Goal: Complete application form

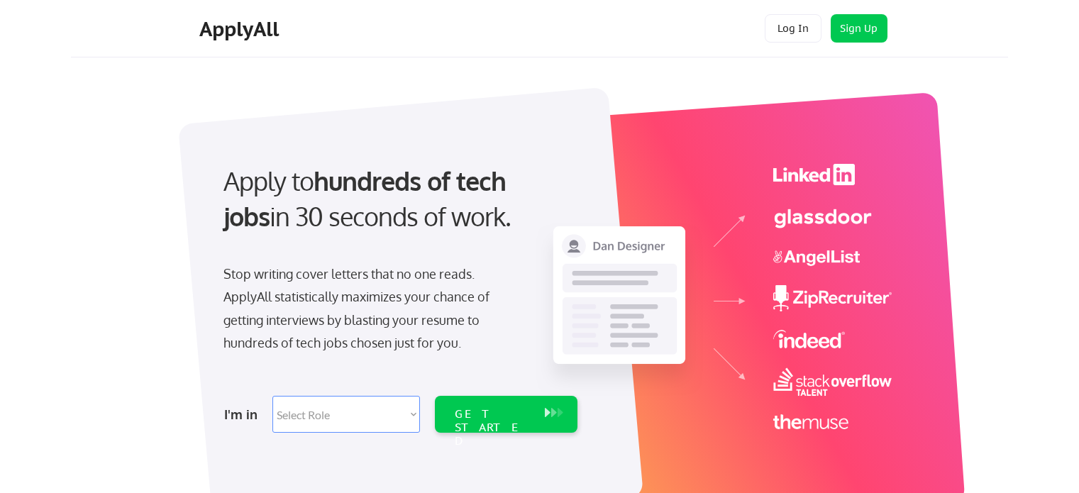
drag, startPoint x: 0, startPoint y: 0, endPoint x: 380, endPoint y: 409, distance: 557.8
click at [380, 409] on select "Select Role Software Engineering Product Management Customer Success Sales UI/U…" at bounding box center [346, 414] width 148 height 37
select select ""it_security""
click at [272, 396] on select "Select Role Software Engineering Product Management Customer Success Sales UI/U…" at bounding box center [346, 414] width 148 height 37
select select ""it_security""
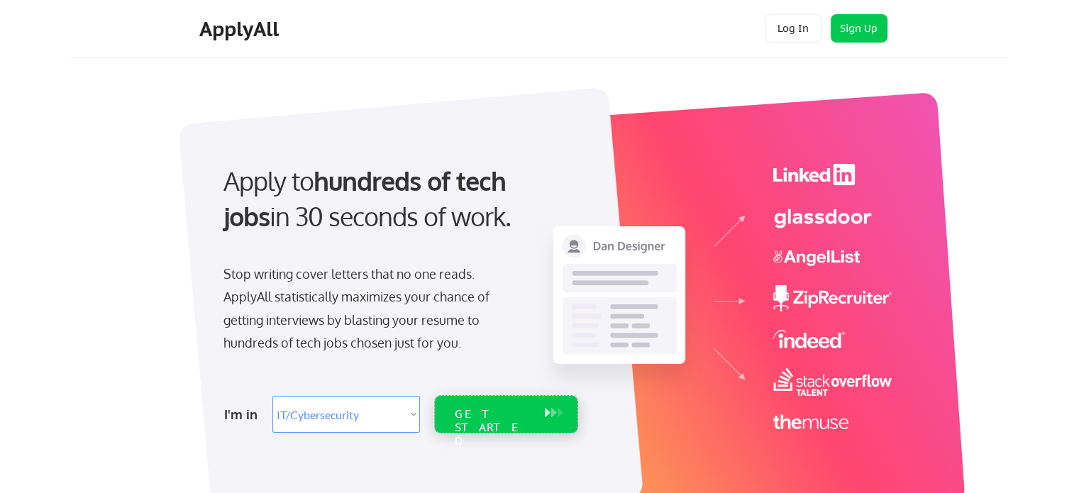
click at [465, 413] on div "GET STARTED" at bounding box center [493, 427] width 76 height 41
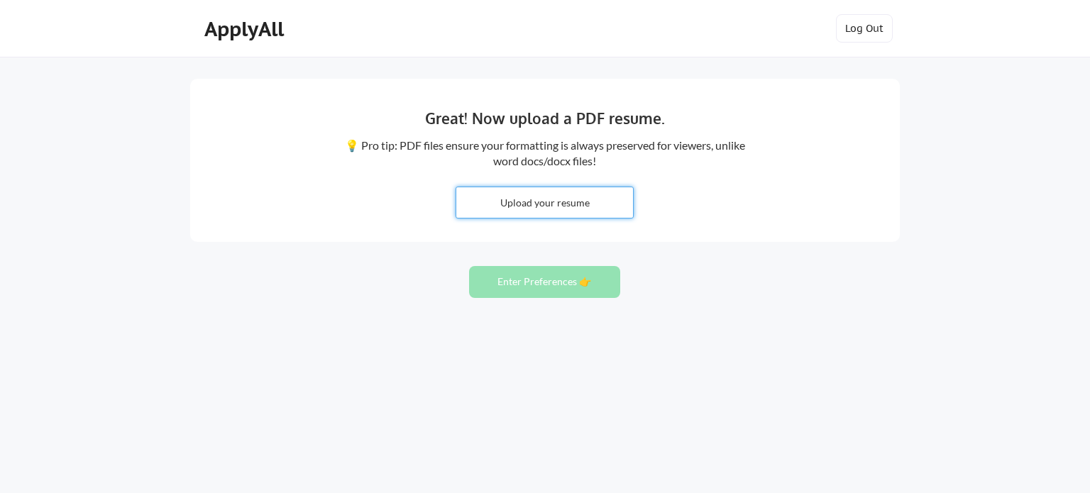
click at [539, 209] on input "file" at bounding box center [544, 202] width 177 height 31
type input "C:\fakepath\priyajuyal_resume.pdf"
click at [558, 275] on button "Enter Preferences 👉" at bounding box center [544, 282] width 151 height 32
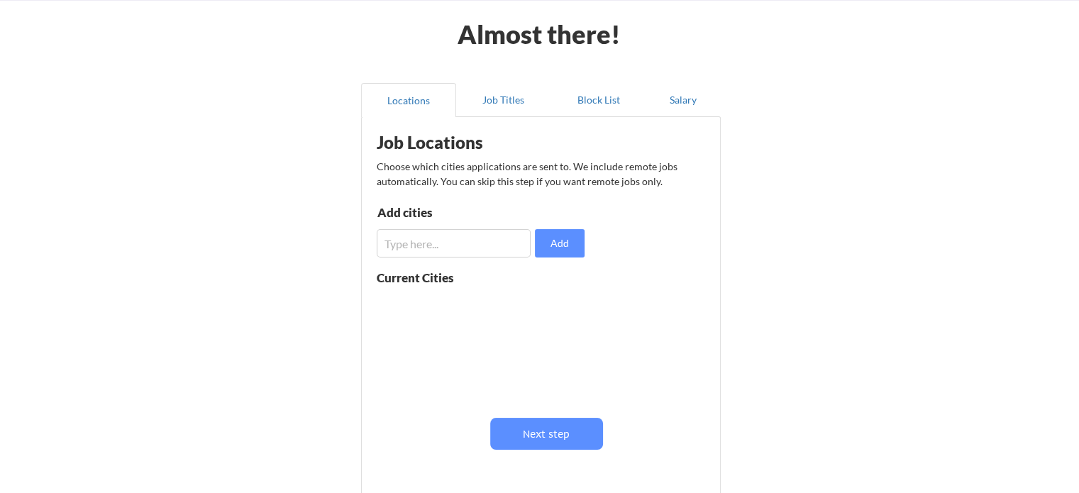
scroll to position [58, 0]
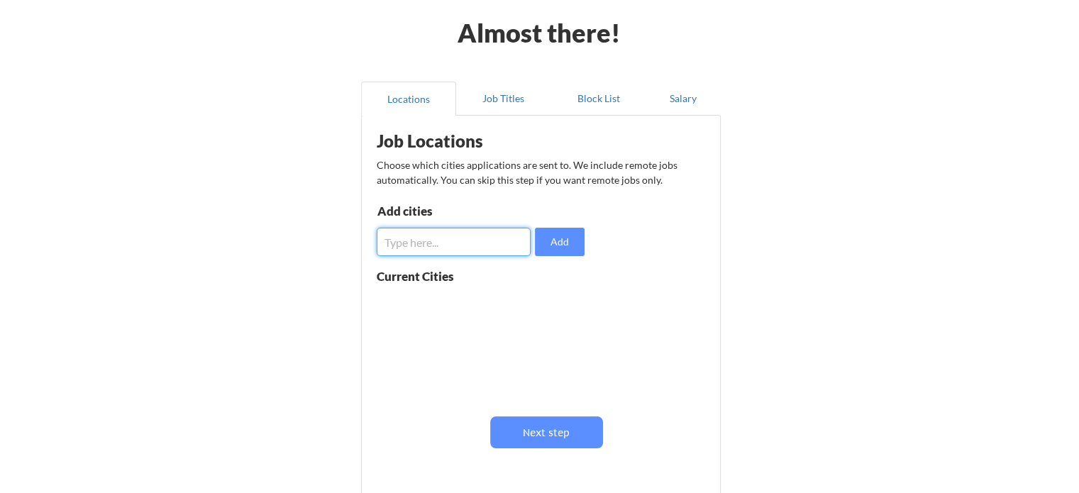
click at [480, 235] on input "input" at bounding box center [454, 242] width 154 height 28
type input "San Antonio"
click at [572, 245] on button "Add" at bounding box center [560, 242] width 50 height 28
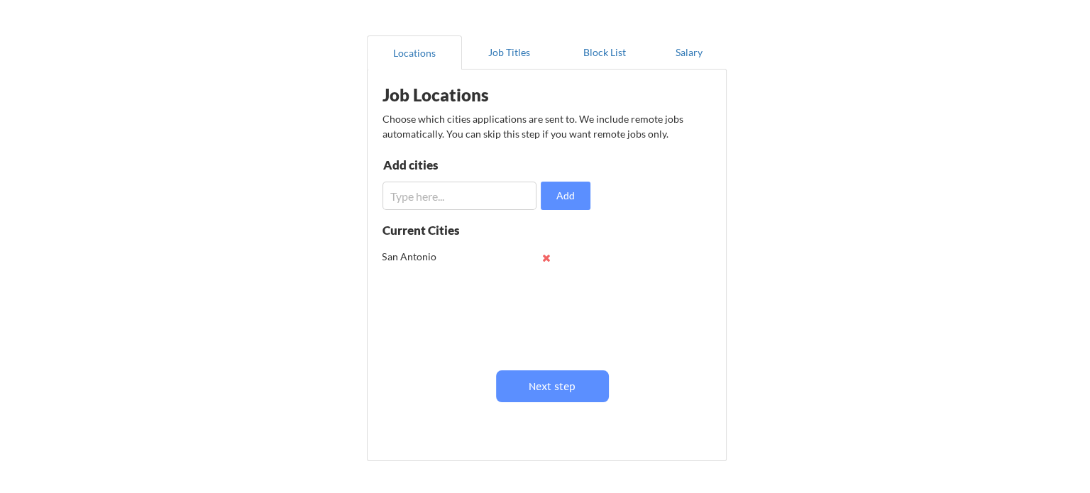
scroll to position [106, 0]
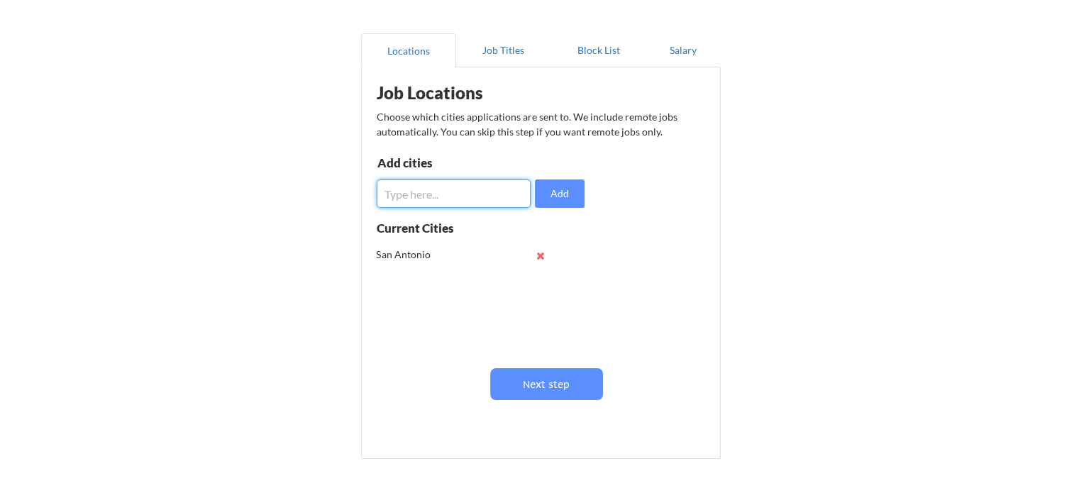
click at [451, 187] on input "input" at bounding box center [454, 194] width 154 height 28
type input "Austin"
click at [573, 195] on button "Add" at bounding box center [560, 194] width 50 height 28
click at [471, 190] on input "input" at bounding box center [454, 194] width 154 height 28
type input "[GEOGRAPHIC_DATA]"
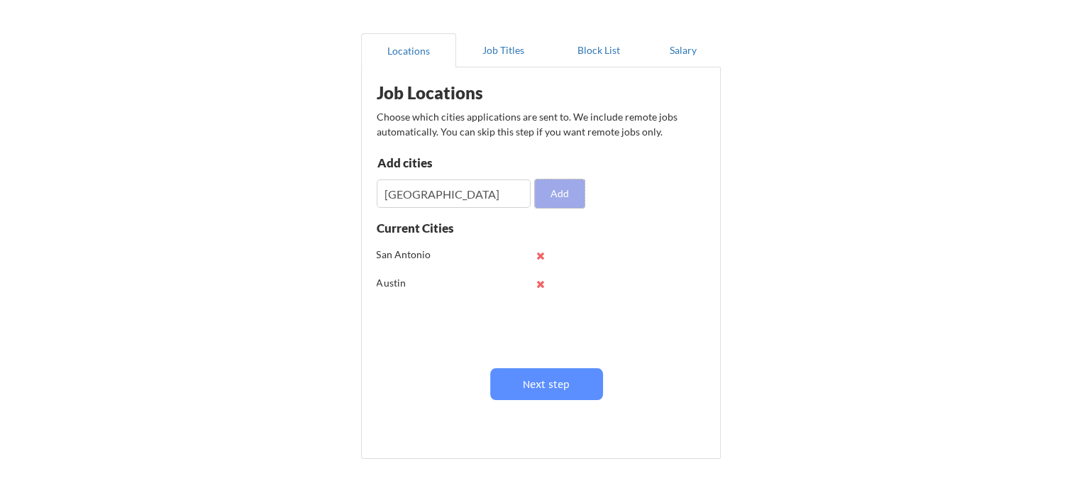
click at [576, 194] on button "Add" at bounding box center [560, 194] width 50 height 28
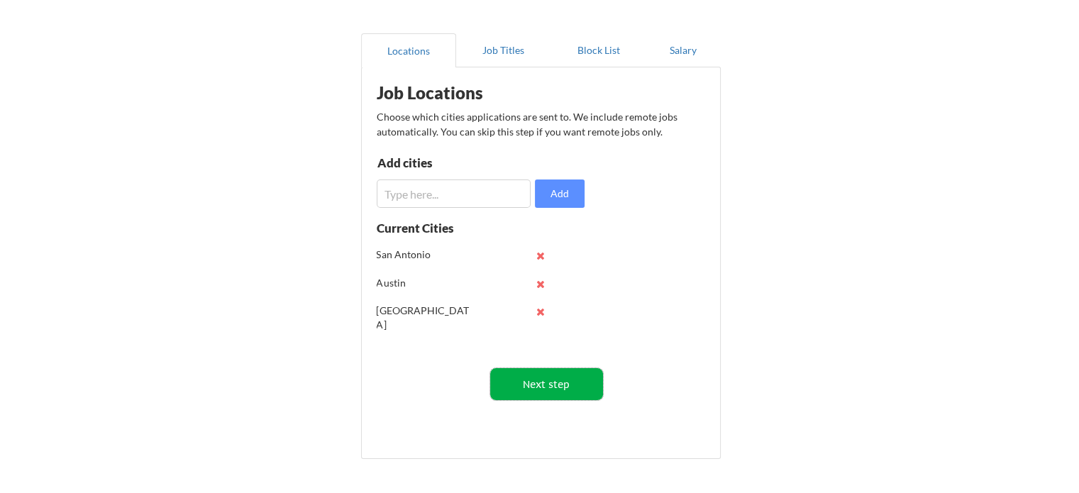
click at [521, 382] on button "Next step" at bounding box center [546, 384] width 113 height 32
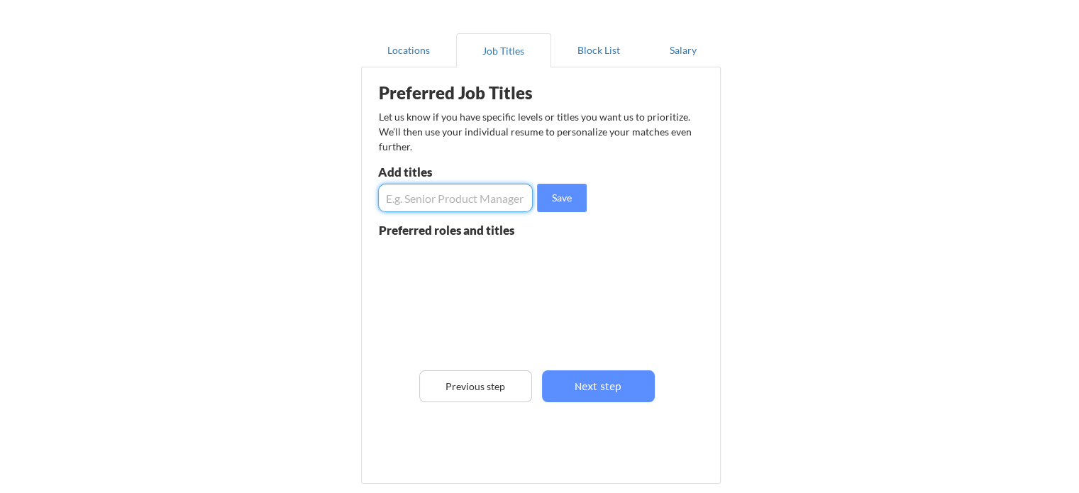
click at [460, 187] on input "input" at bounding box center [455, 198] width 155 height 28
type input "Business Analytics"
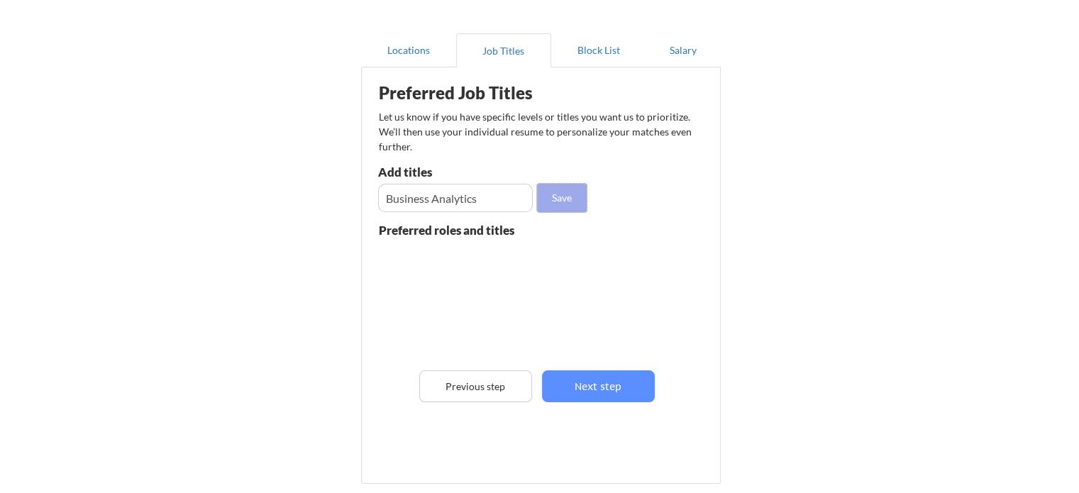
click at [572, 194] on button "Save" at bounding box center [562, 198] width 50 height 28
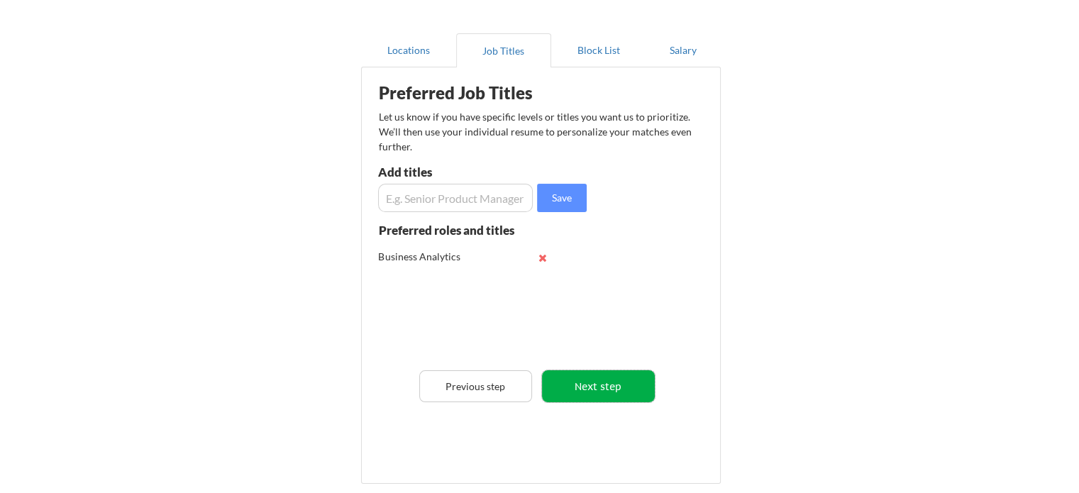
click at [587, 389] on button "Next step" at bounding box center [598, 386] width 113 height 32
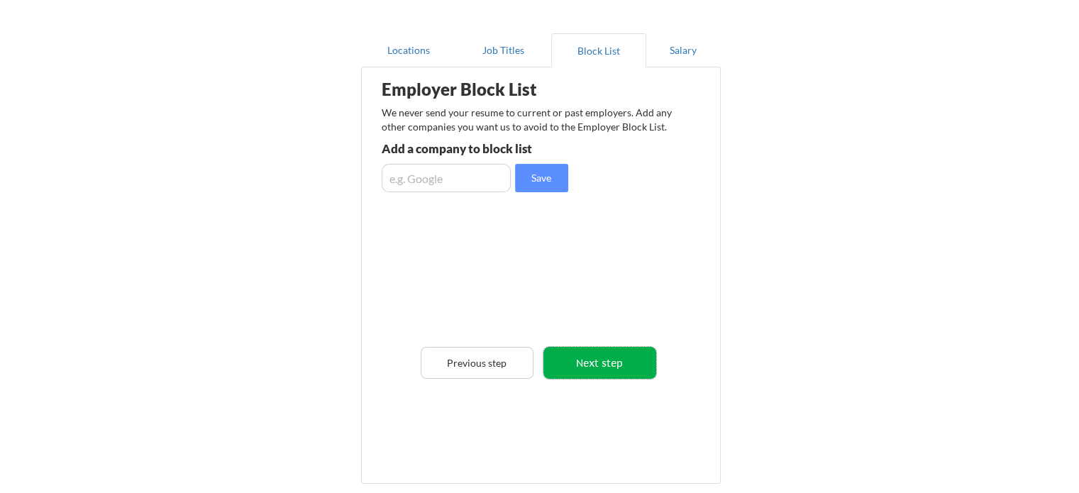
click at [593, 365] on button "Next step" at bounding box center [600, 363] width 113 height 32
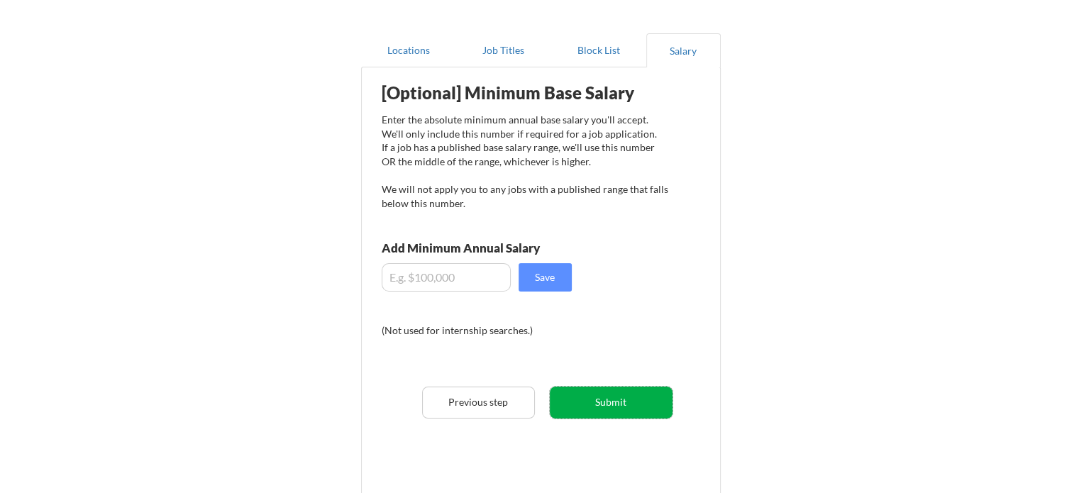
click at [595, 399] on button "Submit" at bounding box center [611, 403] width 123 height 32
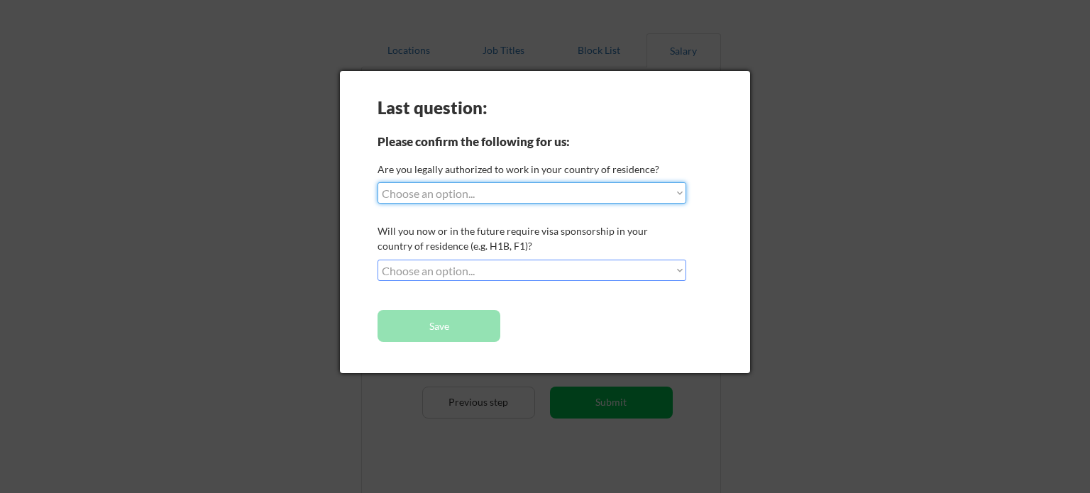
click at [549, 199] on select "Choose an option... Yes, I am a [DEMOGRAPHIC_DATA] Citizen Yes, I am a [DEMOGRA…" at bounding box center [531, 192] width 309 height 21
select select ""yes__i_am_here_on_a_visa__h1b__opt__etc__""
click at [377, 182] on select "Choose an option... Yes, I am a [DEMOGRAPHIC_DATA] Citizen Yes, I am a [DEMOGRA…" at bounding box center [531, 192] width 309 height 21
click at [523, 264] on select "Choose an option... No, I will not need sponsorship Yes, I will need sponsorship" at bounding box center [531, 270] width 309 height 21
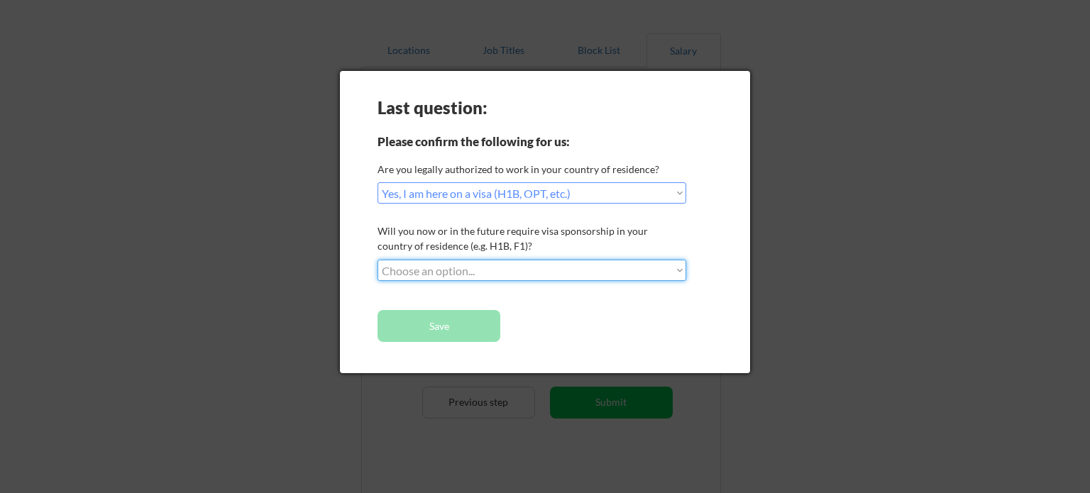
click at [540, 192] on select "Choose an option... Yes, I am a [DEMOGRAPHIC_DATA] Citizen Yes, I am a [DEMOGRA…" at bounding box center [531, 192] width 309 height 21
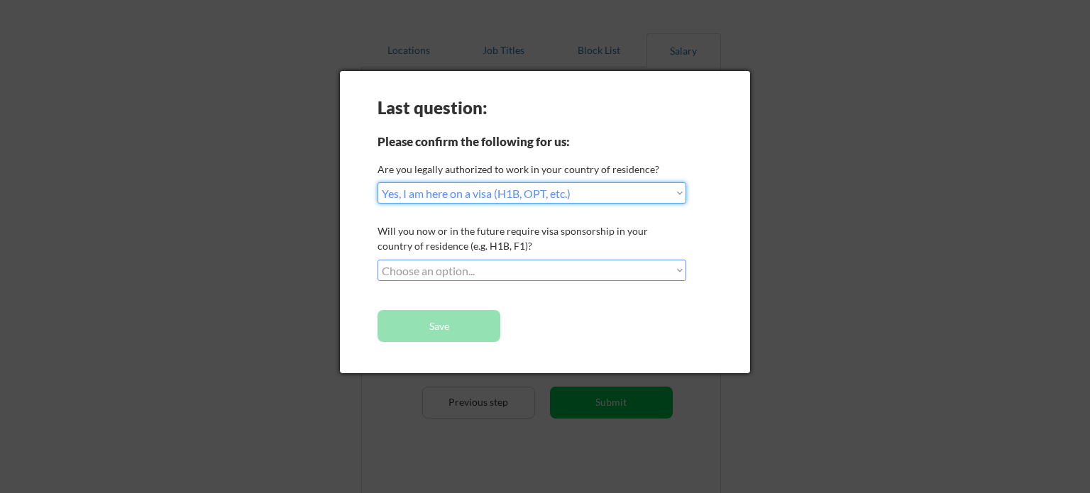
click at [377, 182] on select "Choose an option... Yes, I am a [DEMOGRAPHIC_DATA] Citizen Yes, I am a [DEMOGRA…" at bounding box center [531, 192] width 309 height 21
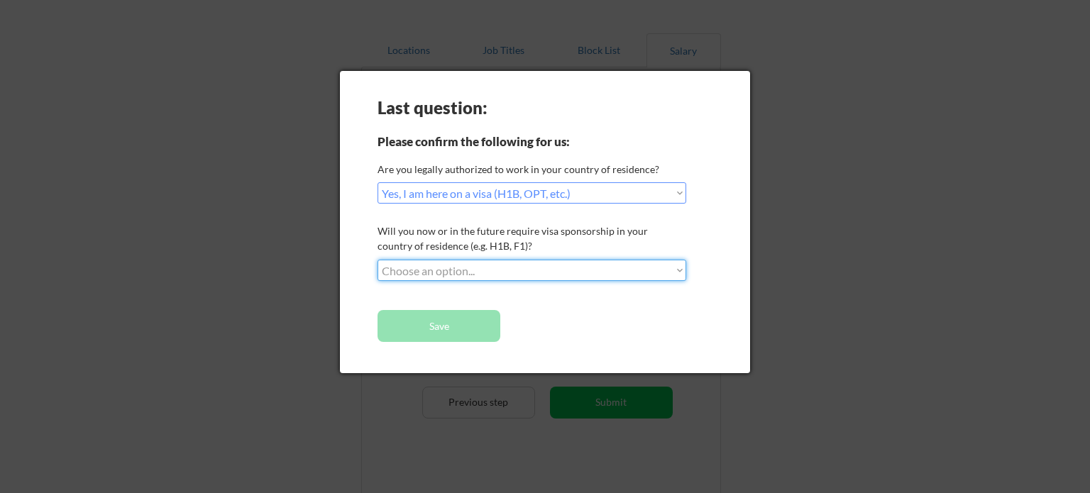
click at [509, 270] on select "Choose an option... No, I will not need sponsorship Yes, I will need sponsorship" at bounding box center [531, 270] width 309 height 21
select select ""yes__i_will_need_sponsorship""
click at [377, 260] on select "Choose an option... No, I will not need sponsorship Yes, I will need sponsorship" at bounding box center [531, 270] width 309 height 21
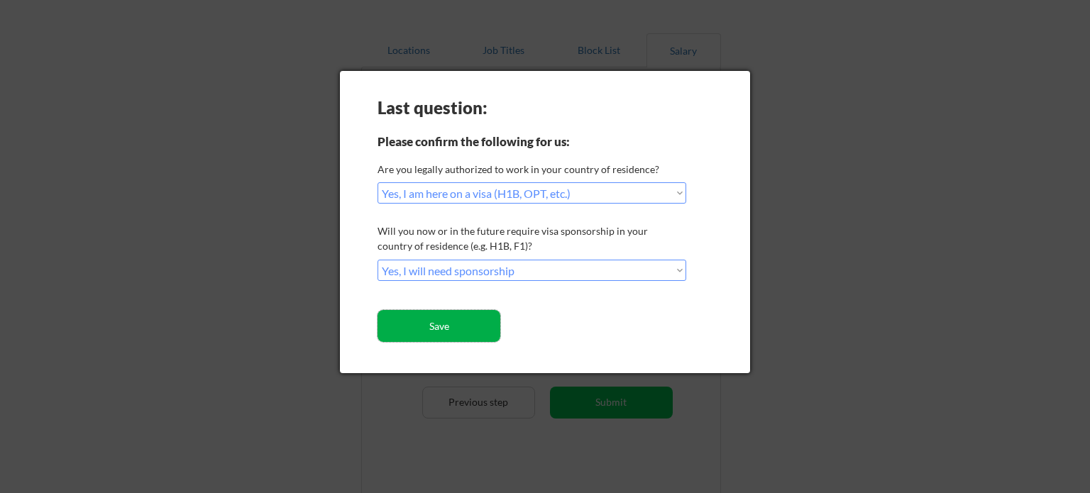
click at [463, 327] on button "Save" at bounding box center [438, 326] width 123 height 32
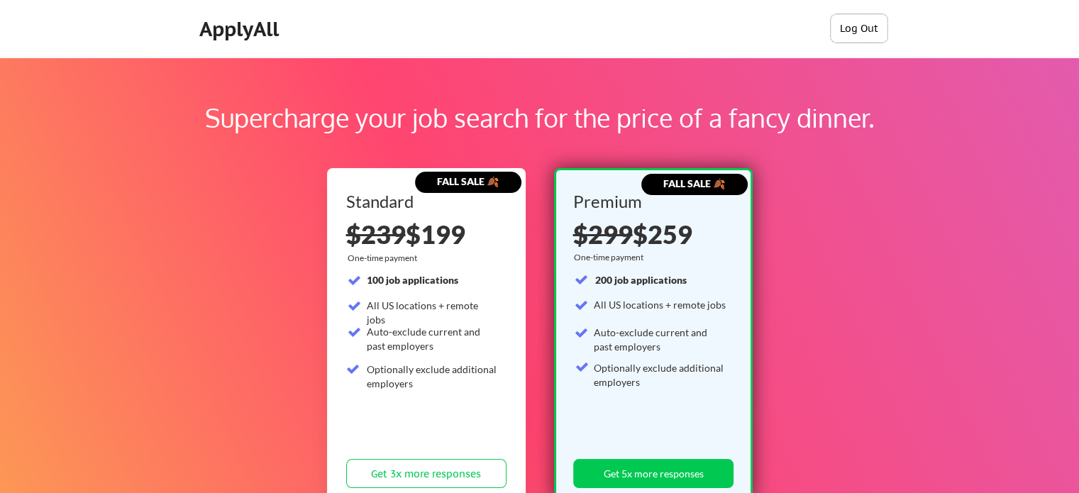
click at [851, 21] on button "Log Out" at bounding box center [859, 28] width 57 height 28
